Goal: Task Accomplishment & Management: Use online tool/utility

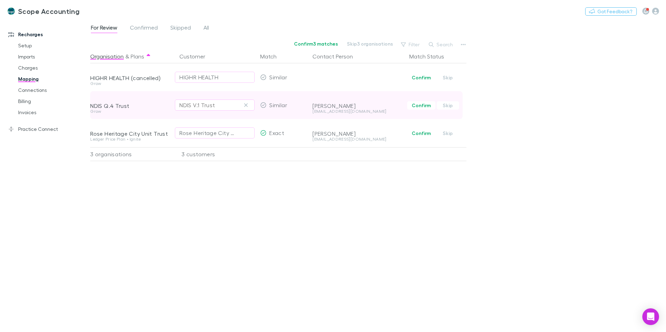
click at [225, 105] on div "NDIS V.1 Trust" at bounding box center [214, 105] width 71 height 8
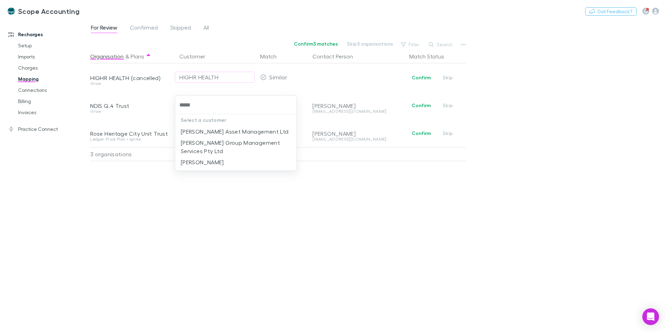
type input "******"
click at [217, 143] on li "[PERSON_NAME] Group Management Services Pty Ltd" at bounding box center [235, 147] width 121 height 20
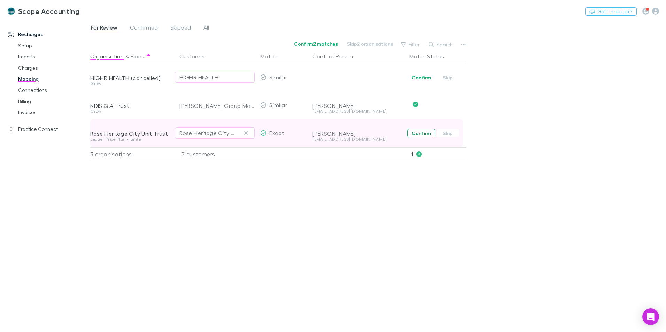
click at [419, 132] on button "Confirm" at bounding box center [421, 133] width 28 height 8
